Goal: Complete application form

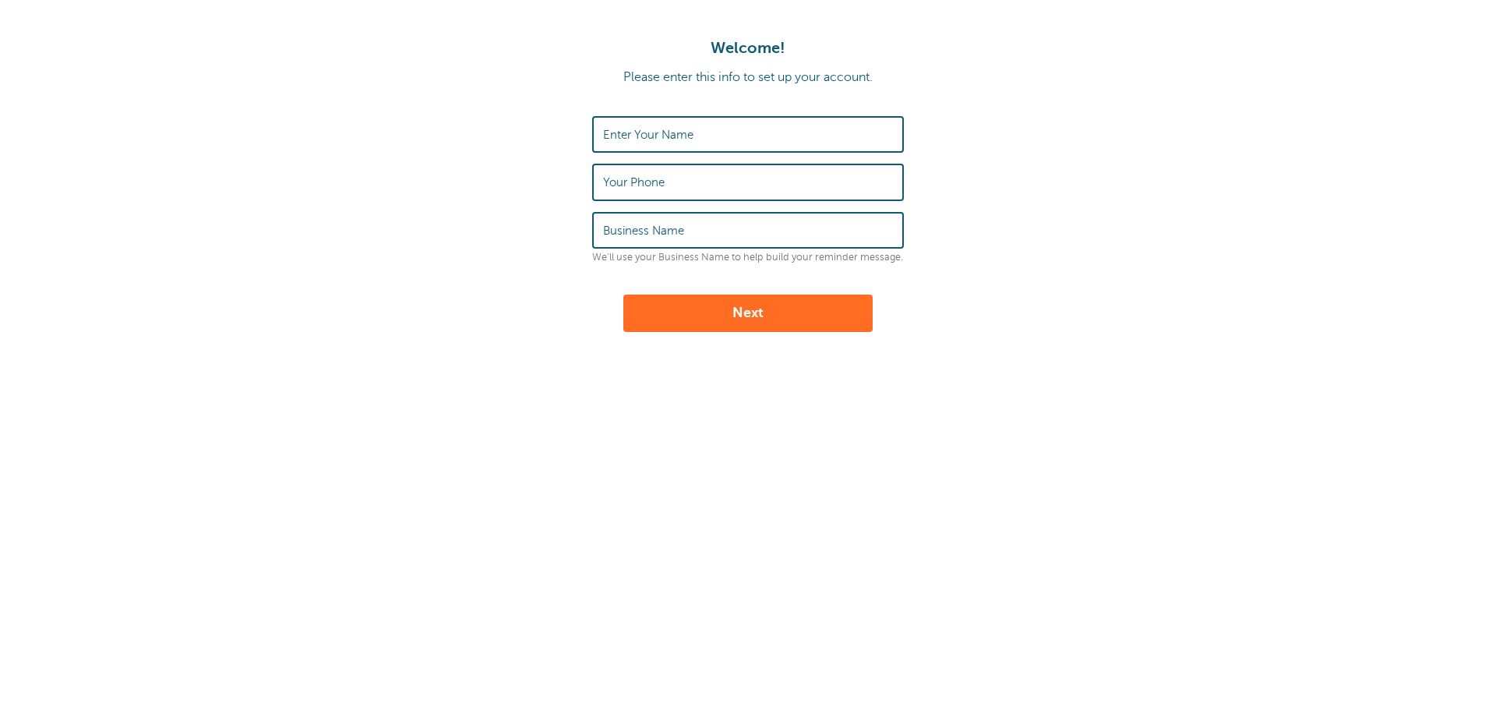
click at [700, 141] on input "Enter Your Name" at bounding box center [748, 134] width 290 height 33
type input "Sarah"
type input "G"
click at [703, 138] on input "Sarah" at bounding box center [748, 134] width 290 height 33
type input "Sarah Garrison"
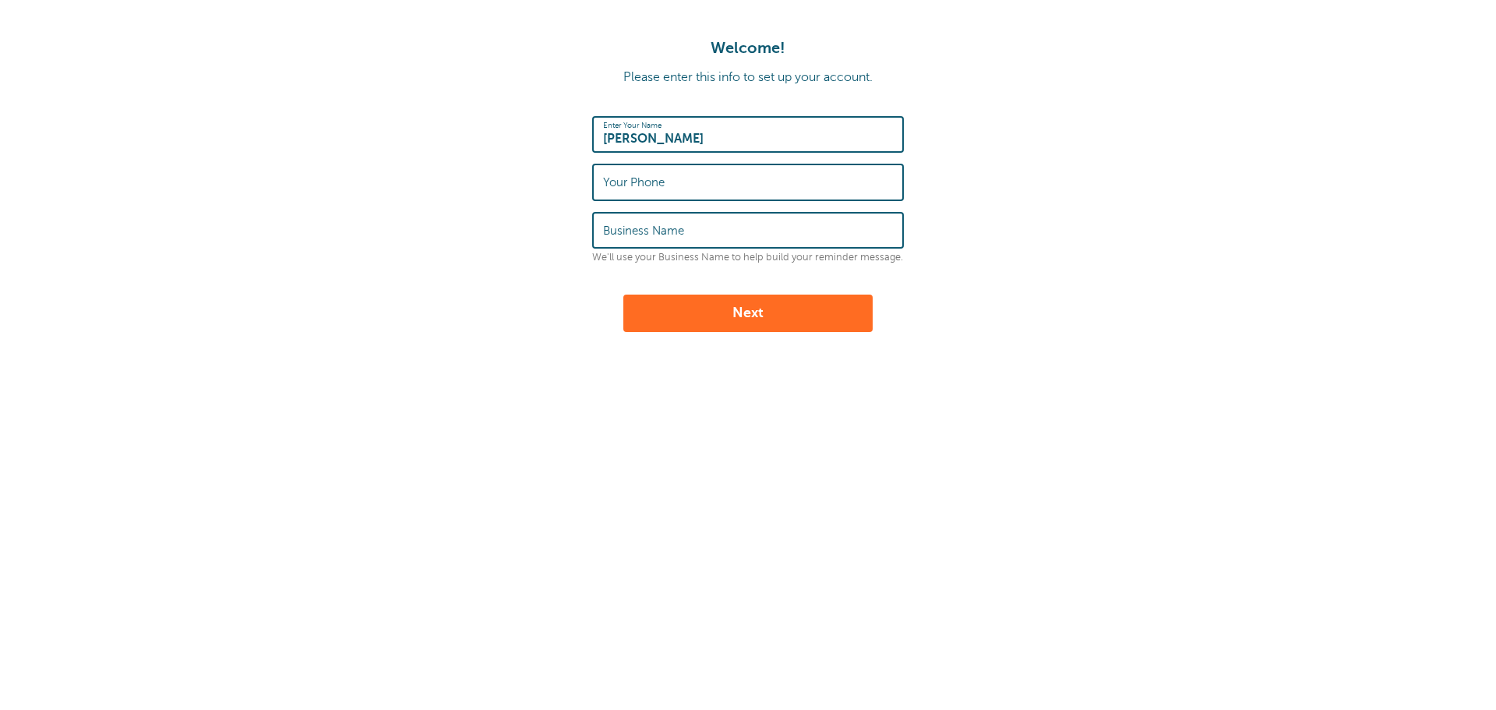
click at [649, 187] on label "Your Phone" at bounding box center [634, 182] width 62 height 14
click at [649, 187] on input "Your Phone" at bounding box center [748, 181] width 290 height 33
type input "503.764.8971"
type input "Lucky Locks"
click at [749, 315] on button "Next" at bounding box center [747, 312] width 249 height 37
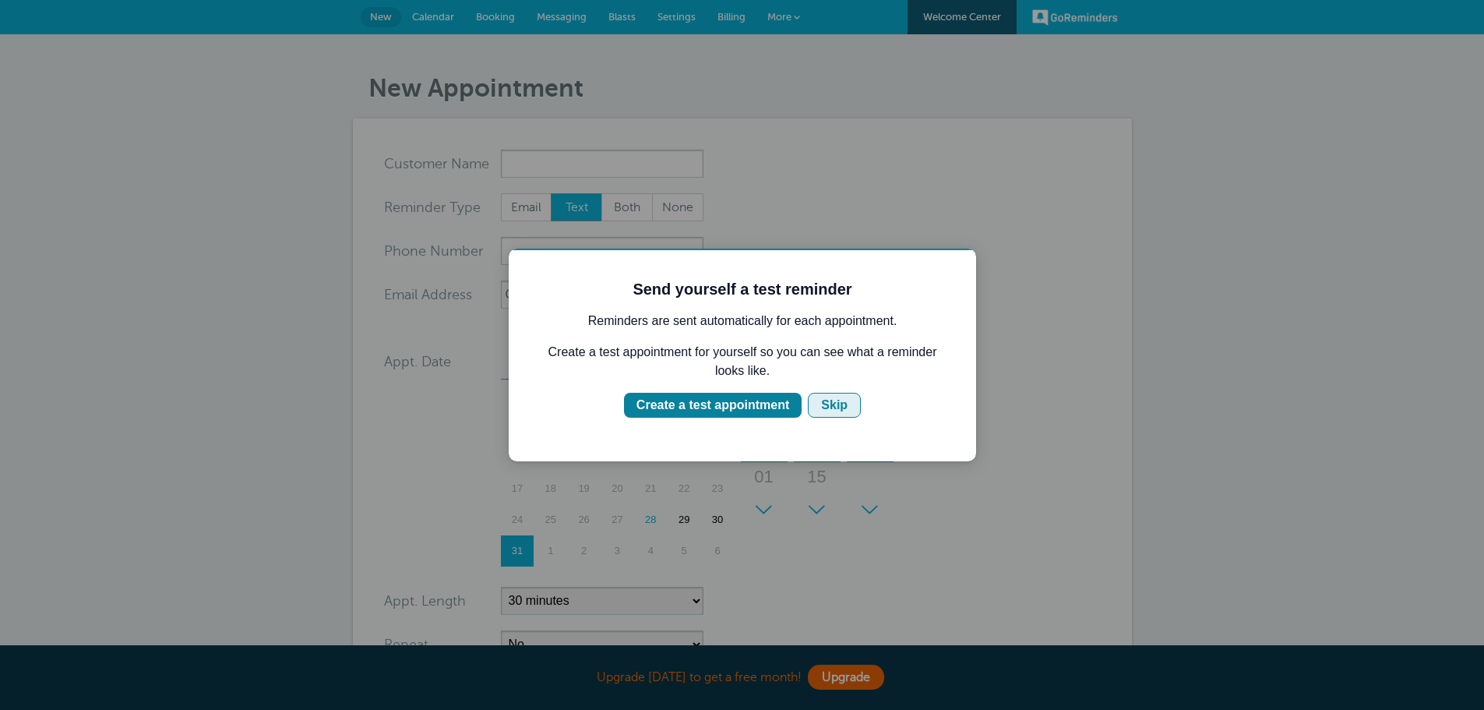
click at [817, 403] on button "Skip" at bounding box center [834, 405] width 53 height 25
